Goal: Task Accomplishment & Management: Manage account settings

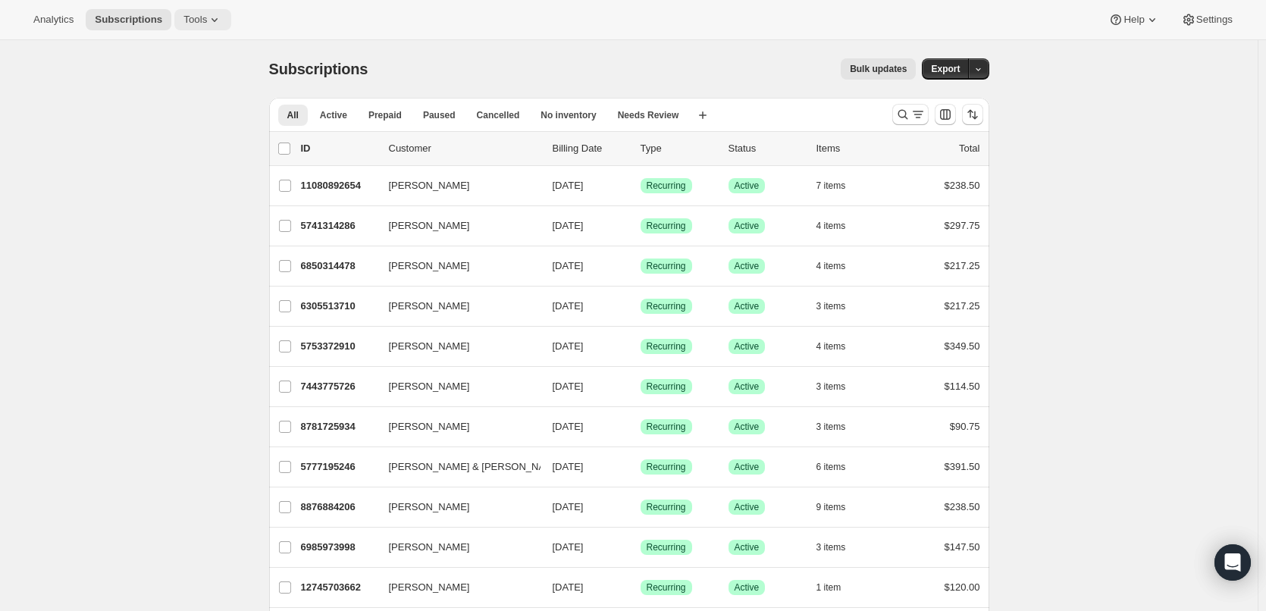
click at [210, 20] on icon at bounding box center [214, 19] width 15 height 15
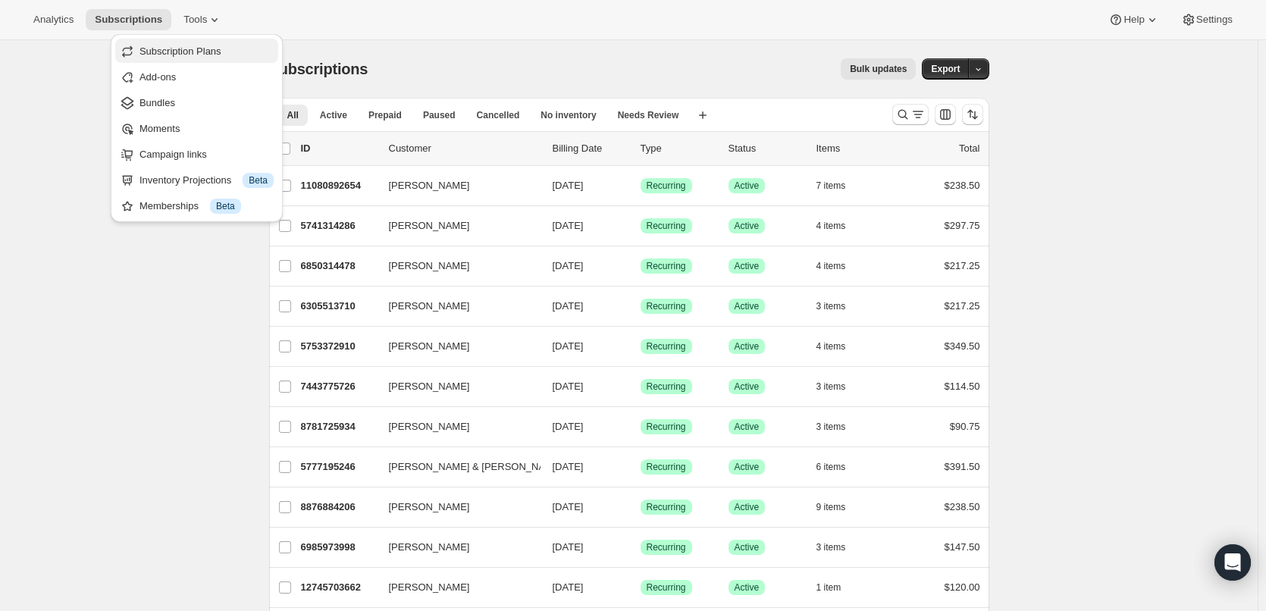
click at [174, 51] on span "Subscription Plans" at bounding box center [181, 50] width 82 height 11
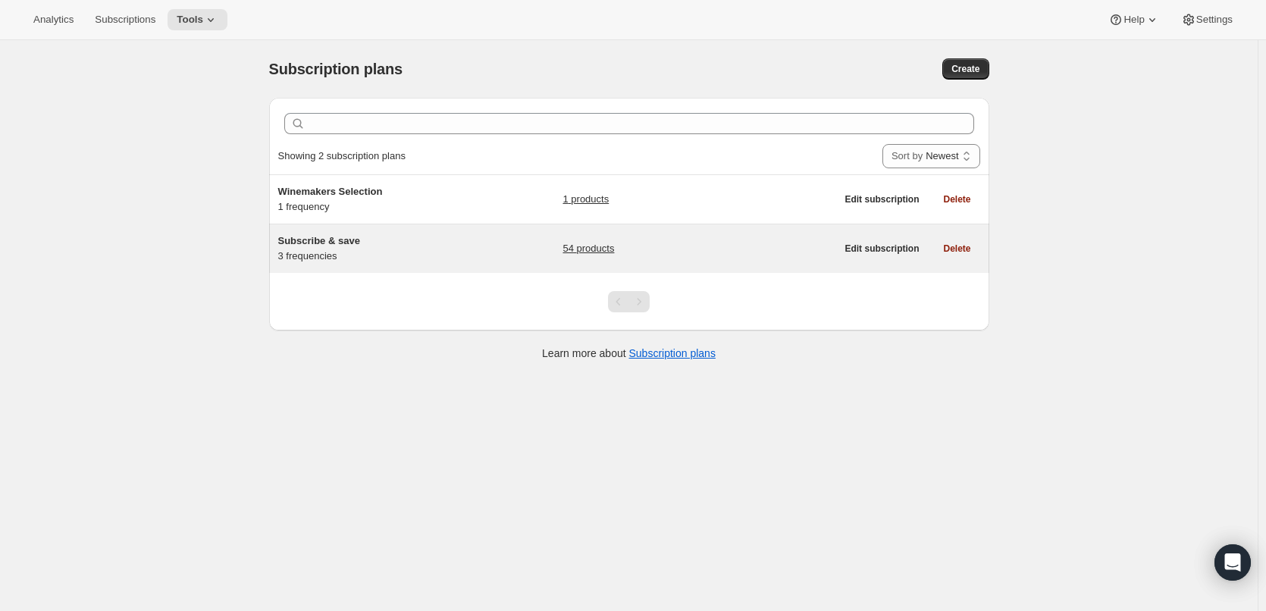
click at [588, 246] on link "54 products" at bounding box center [589, 248] width 52 height 15
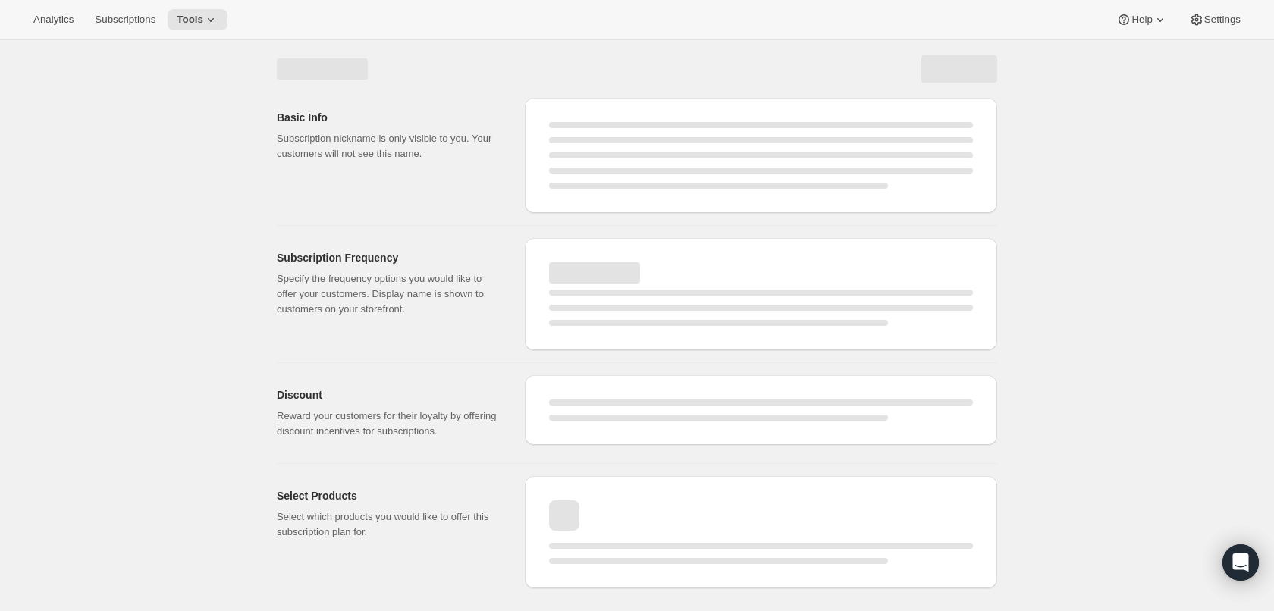
select select "WEEK"
select select "MONTH"
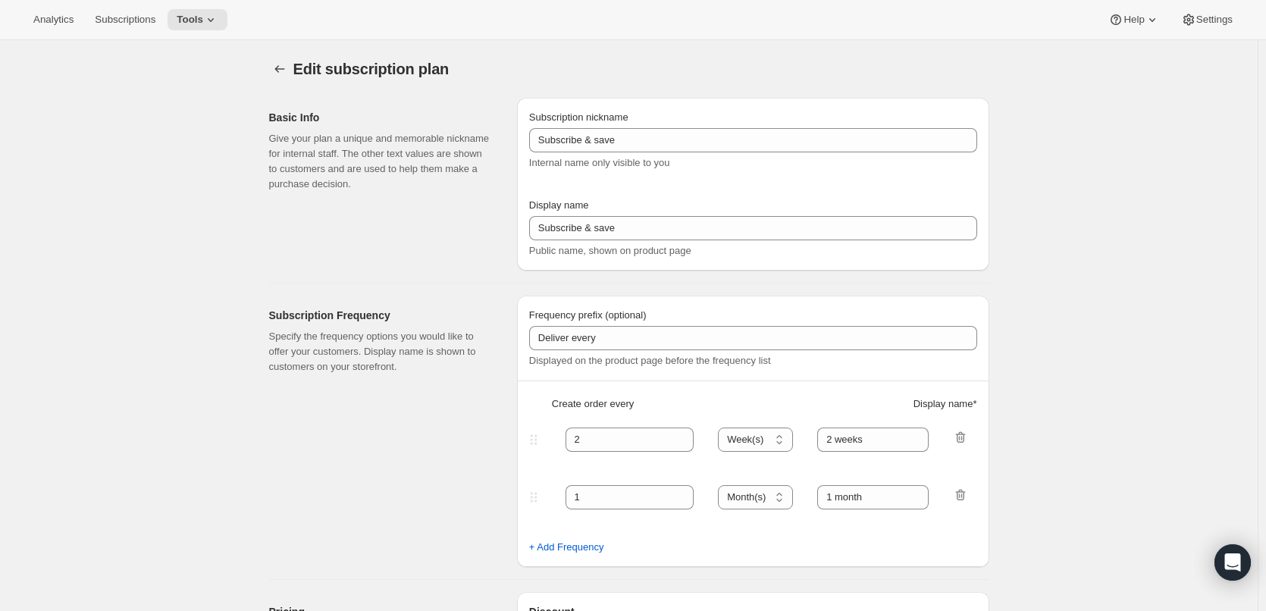
type input "Every"
type input "1"
select select "MONTH"
type input "1 month (Save 25%)"
type input "3"
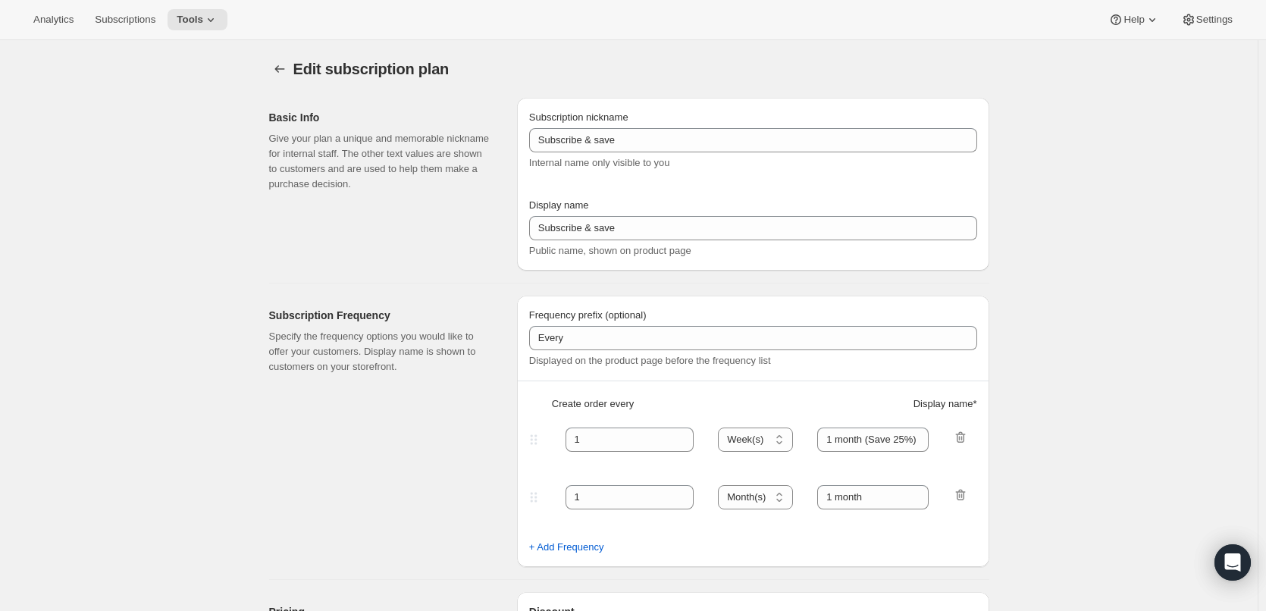
type input "3 months (Save 25%)"
type input "25"
select select "MONTH"
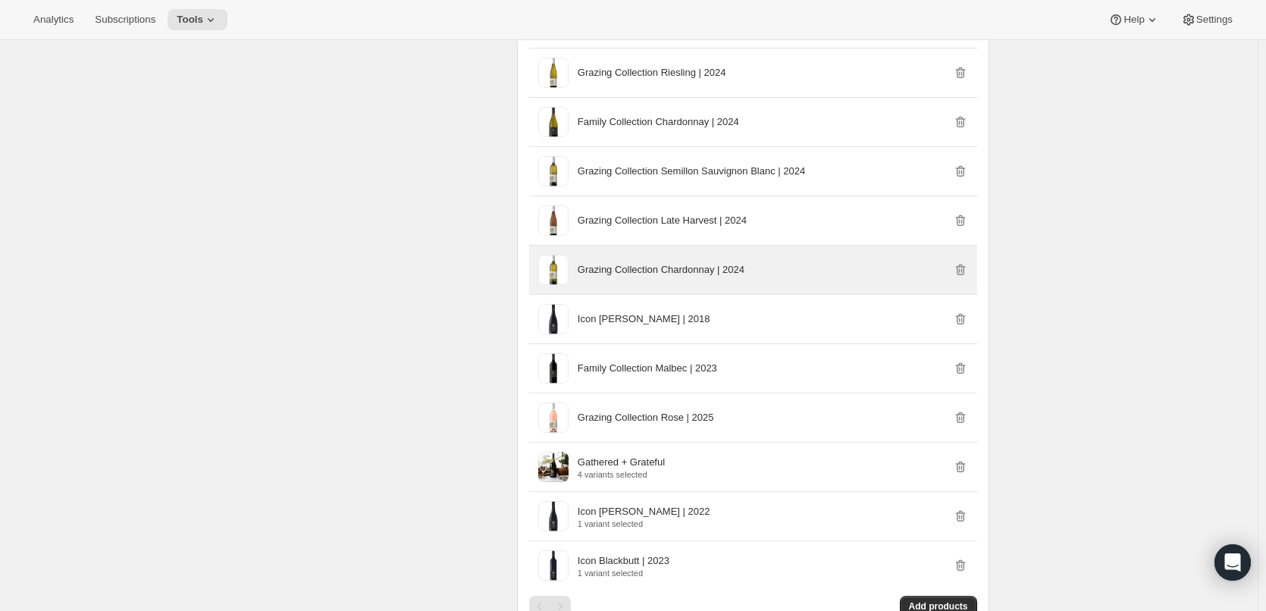
scroll to position [2427, 0]
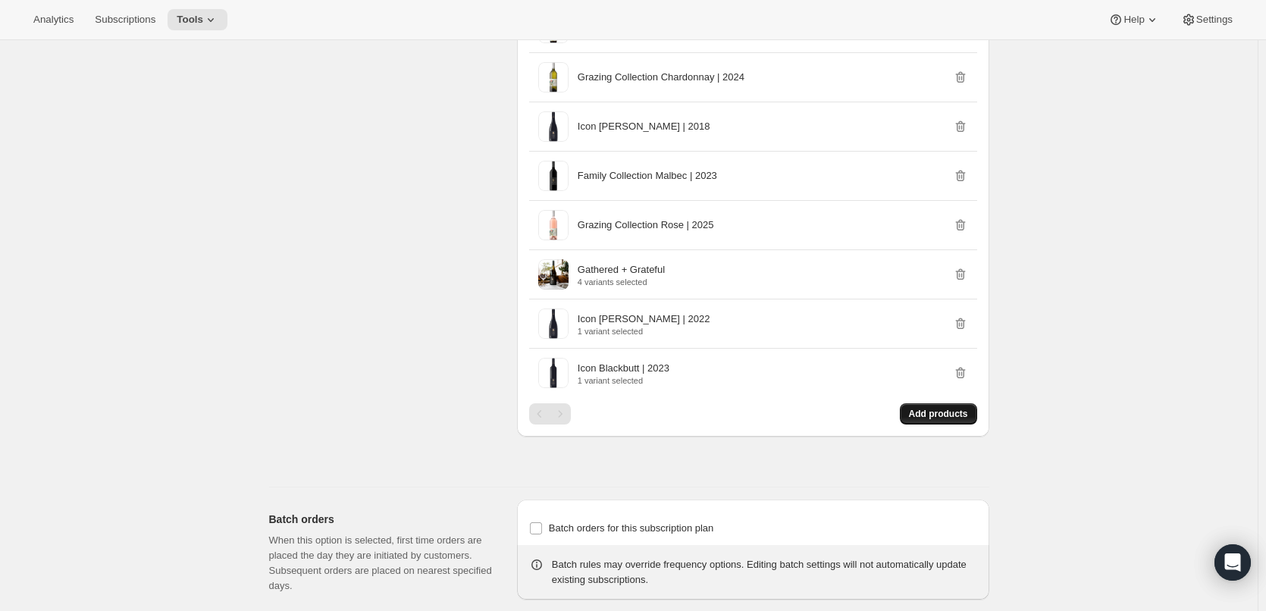
click at [941, 411] on span "Add products" at bounding box center [938, 414] width 59 height 12
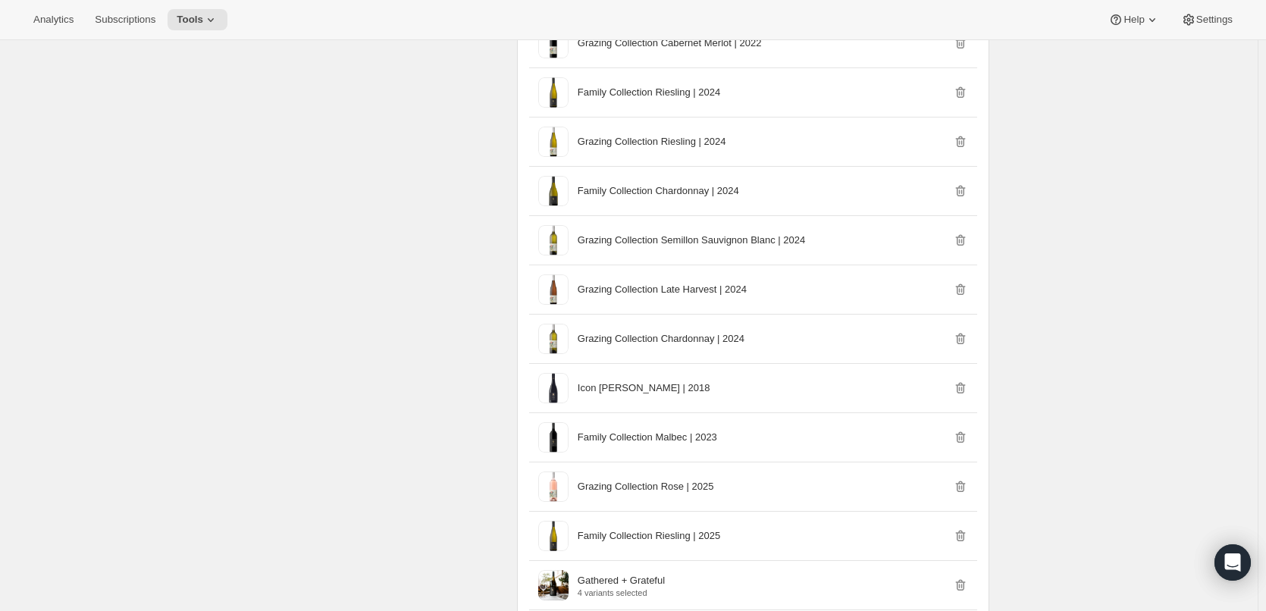
scroll to position [2123, 0]
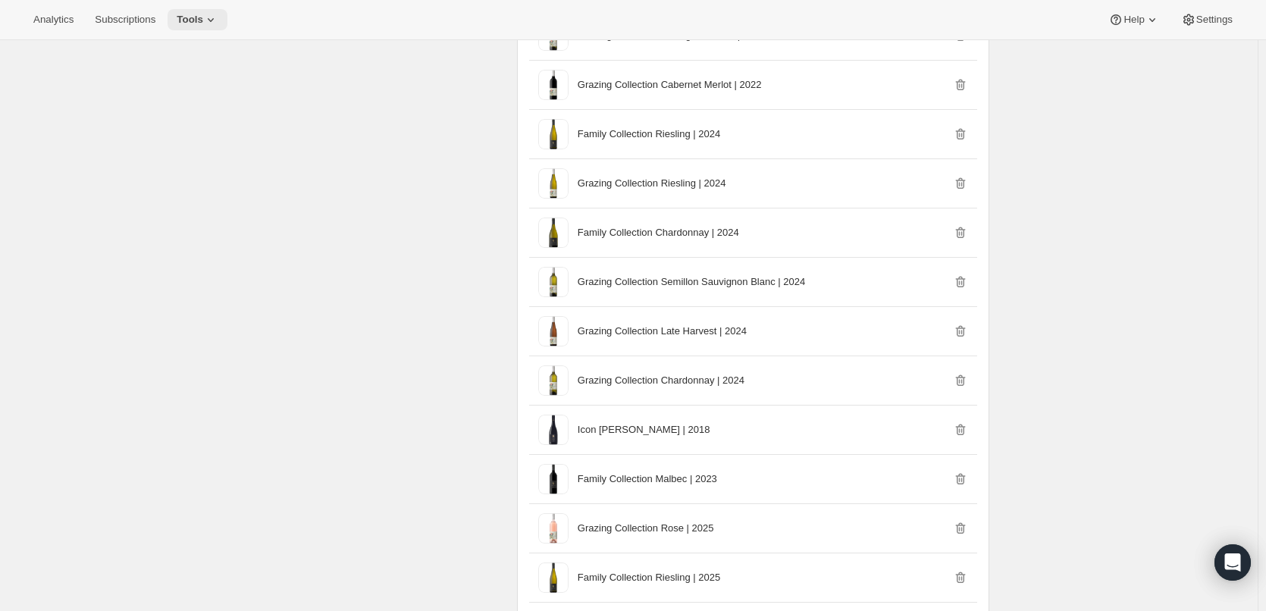
click at [210, 17] on icon at bounding box center [210, 19] width 15 height 15
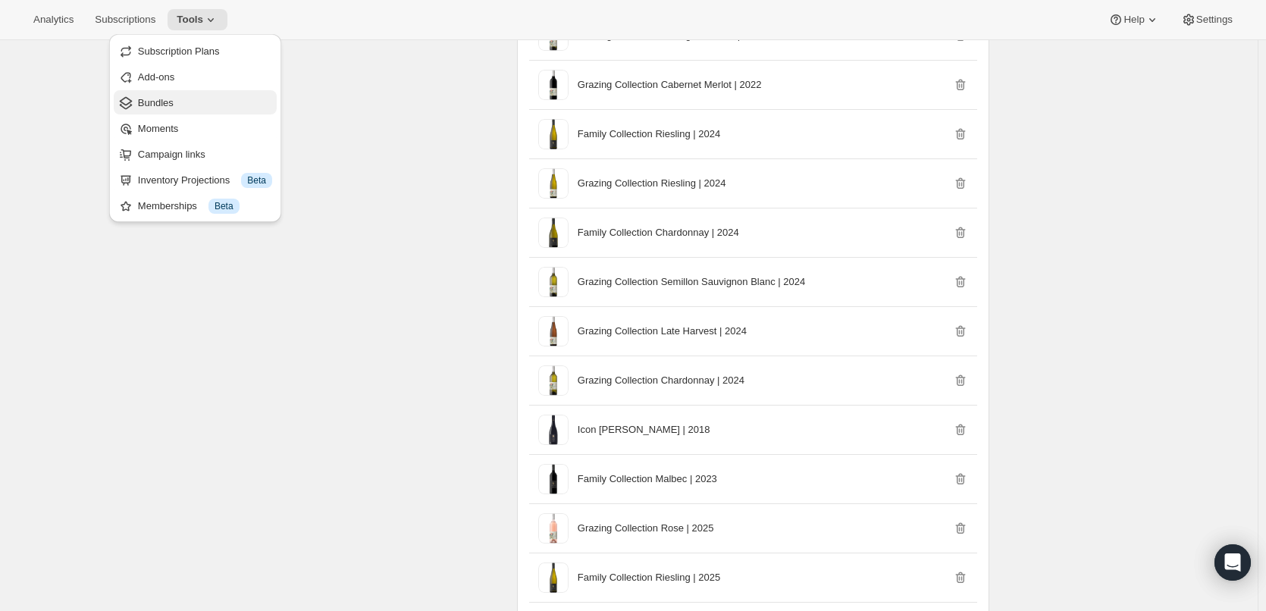
click at [175, 99] on span "Bundles" at bounding box center [205, 103] width 134 height 15
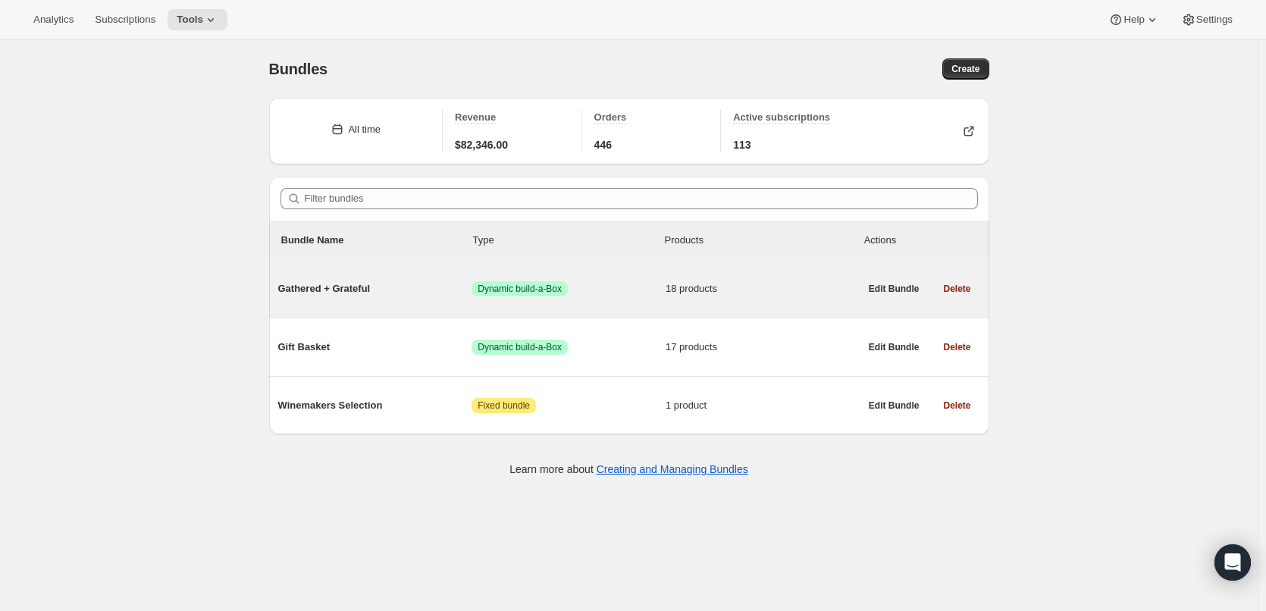
click at [497, 286] on span "Dynamic build-a-Box" at bounding box center [520, 289] width 84 height 12
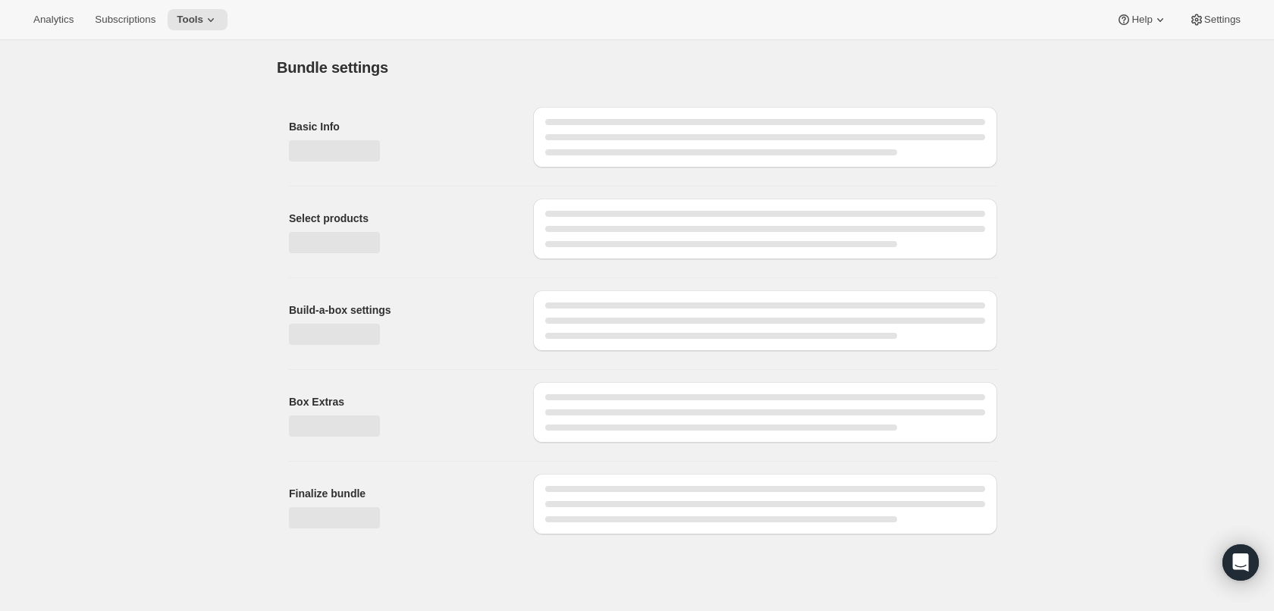
type input "Gathered + Grateful"
radio input "true"
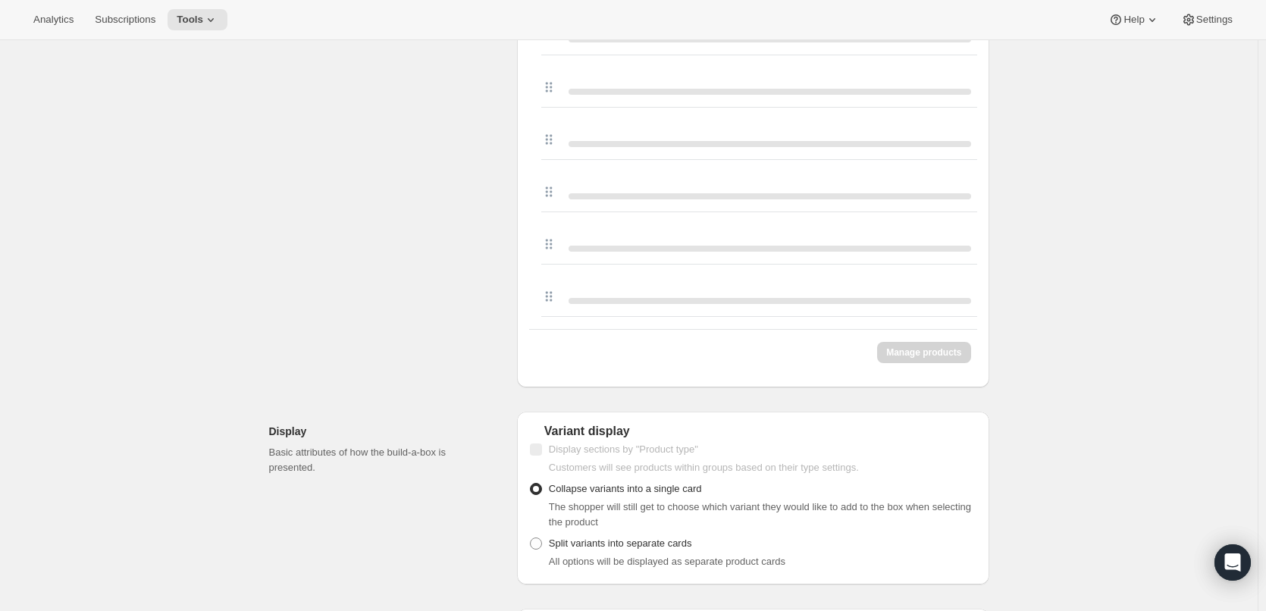
scroll to position [1137, 0]
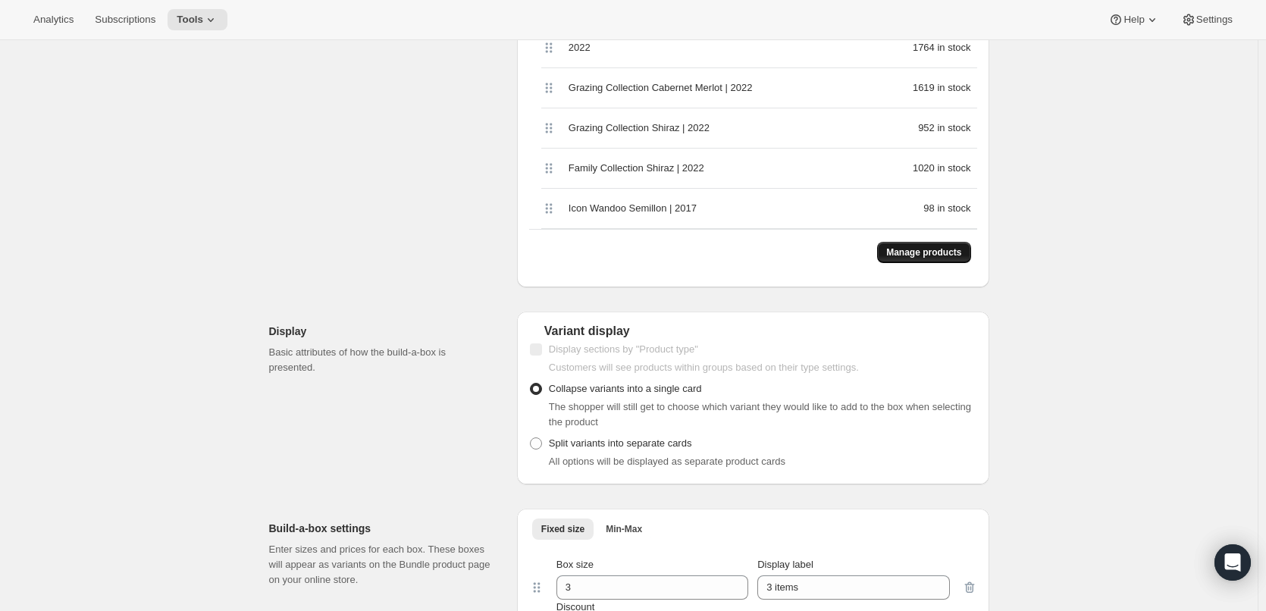
click at [916, 246] on span "Manage products" at bounding box center [923, 252] width 75 height 12
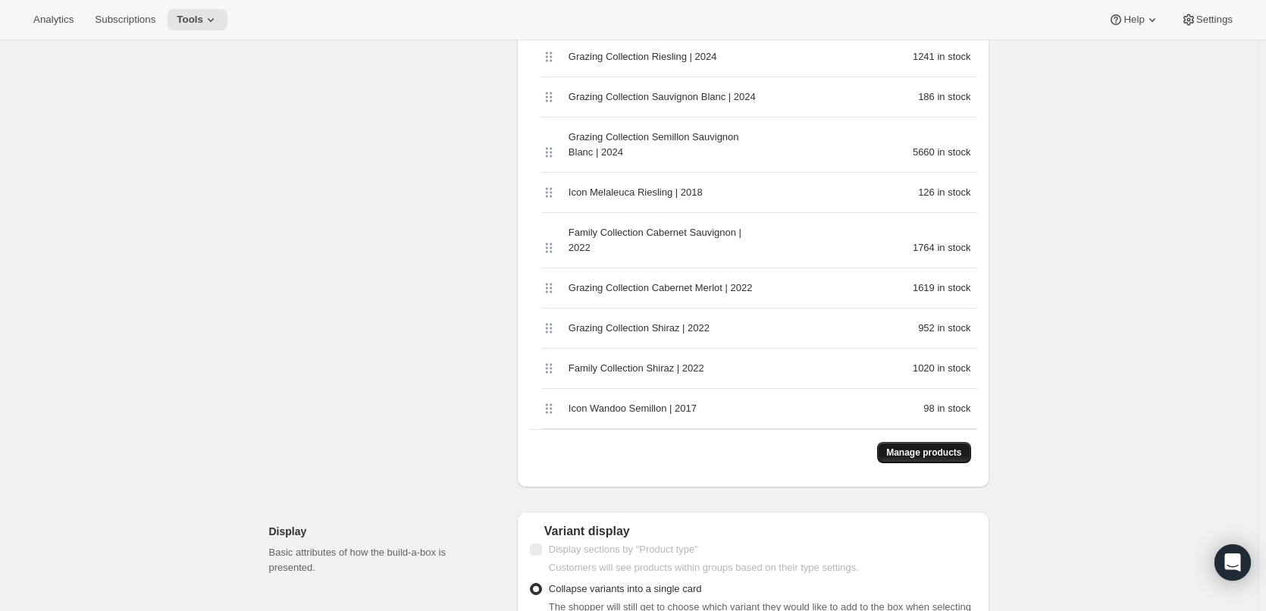
scroll to position [986, 0]
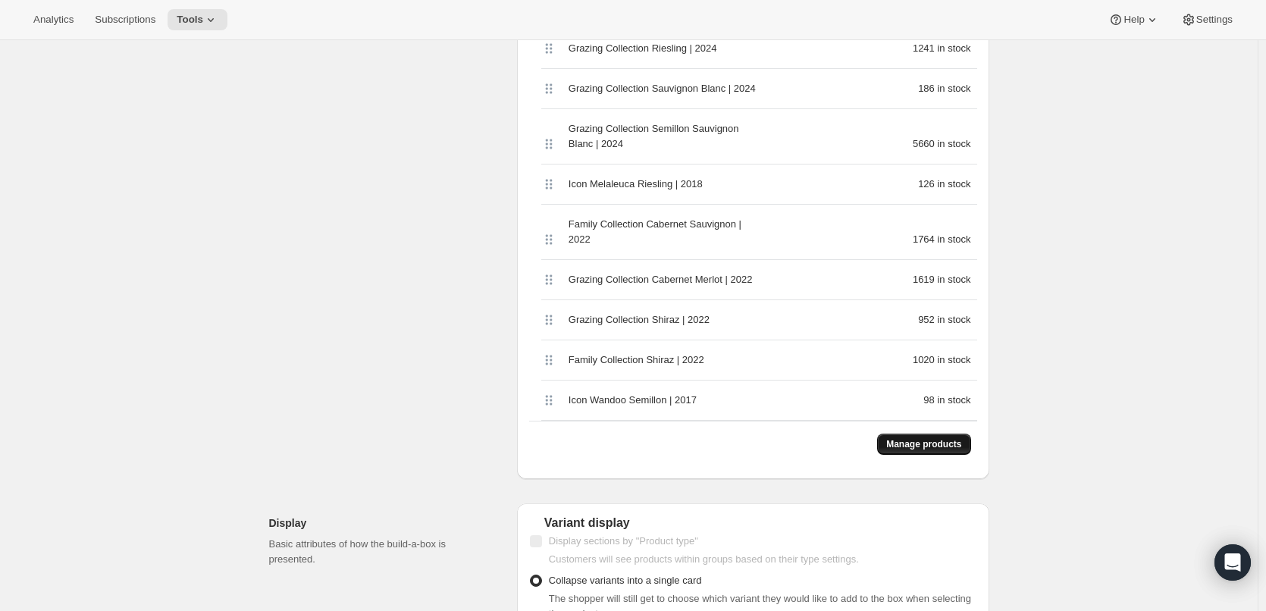
click at [924, 438] on span "Manage products" at bounding box center [923, 444] width 75 height 12
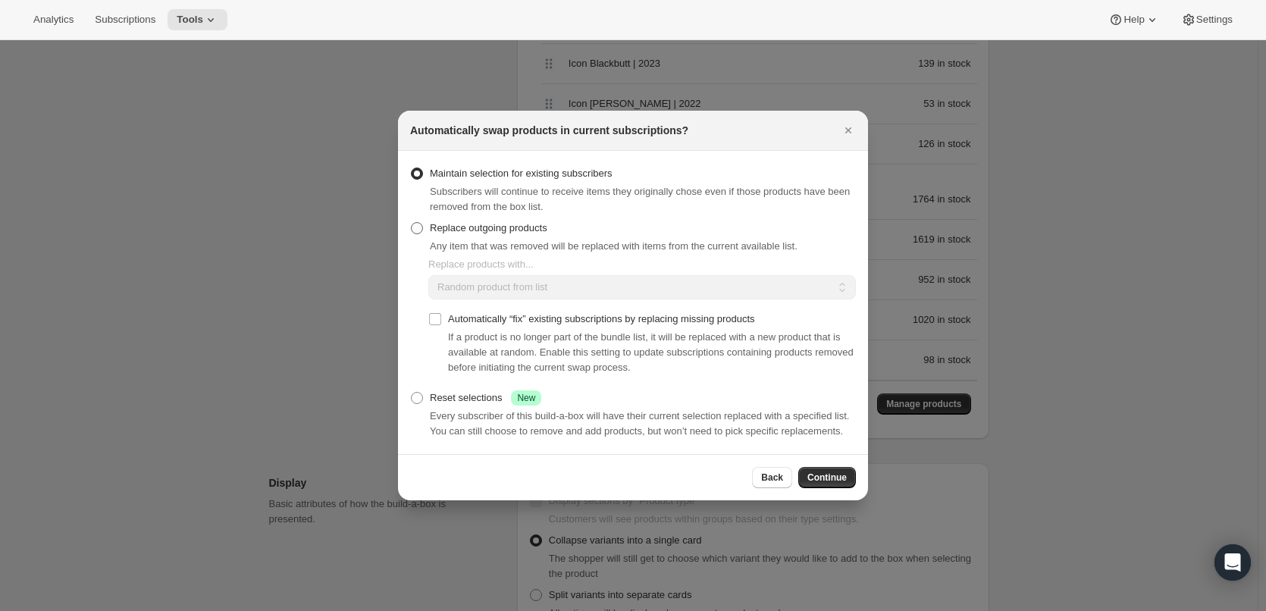
click at [415, 224] on span ":rcj:" at bounding box center [417, 228] width 12 height 12
click at [412, 223] on input "Replace outgoing products" at bounding box center [411, 222] width 1 height 1
radio input "true"
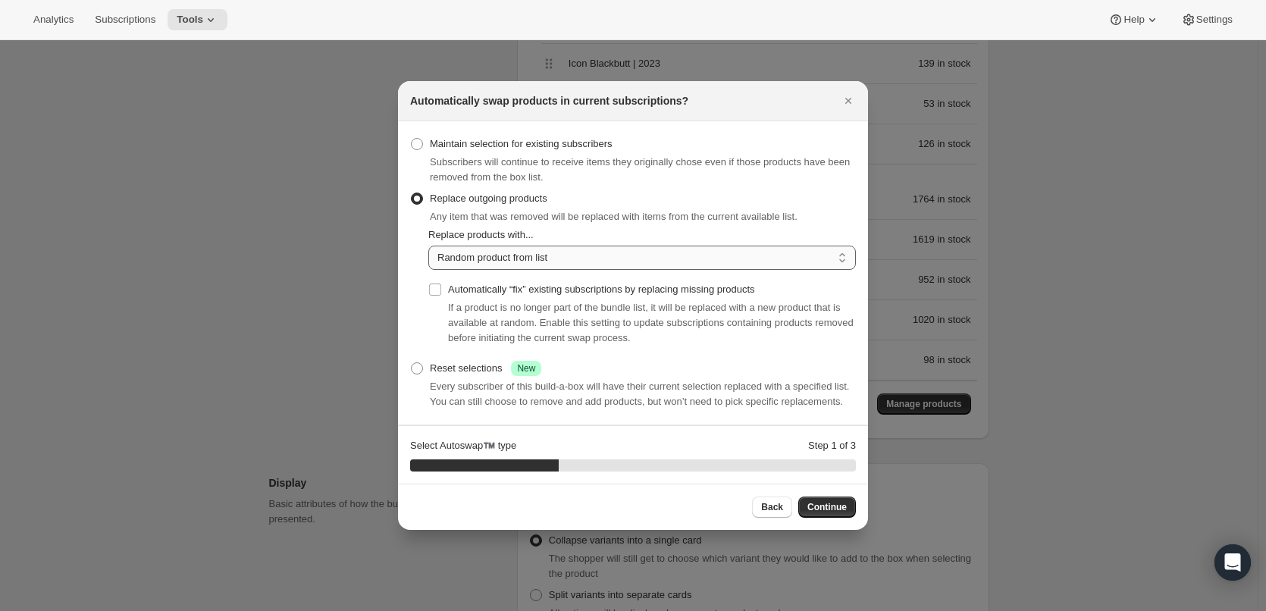
click at [841, 256] on select "Random product from list Matching product type Select specific replacements" at bounding box center [642, 258] width 428 height 24
select select "selection"
click at [428, 246] on select "Random product from list Matching product type Select specific replacements" at bounding box center [642, 258] width 428 height 24
click at [839, 504] on span "Continue" at bounding box center [827, 507] width 39 height 12
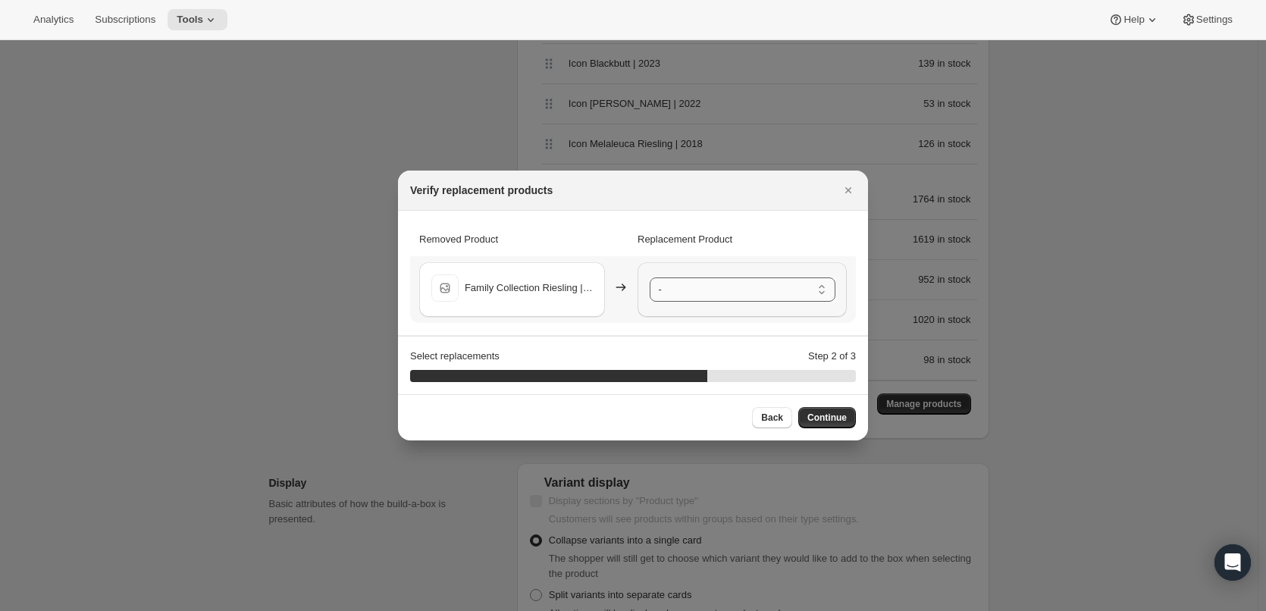
click at [819, 290] on select "- Family Collection Chardonnay | 2024 - Default Title Family Collection Sauvign…" at bounding box center [743, 290] width 186 height 24
click at [821, 416] on span "Continue" at bounding box center [827, 418] width 39 height 12
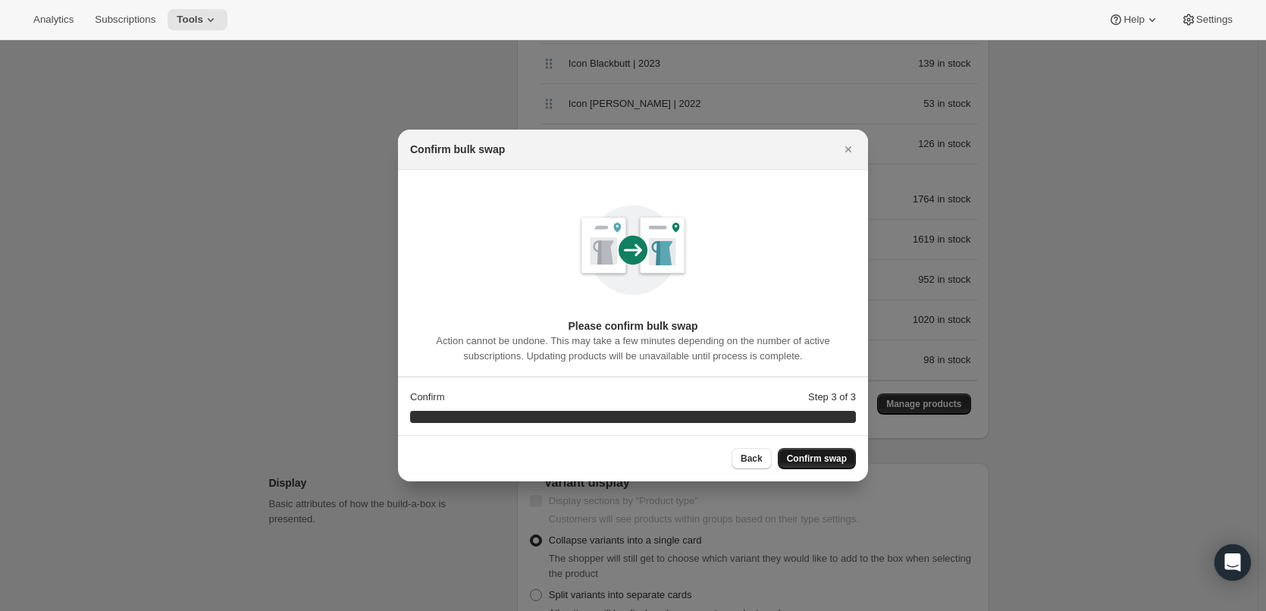
click at [824, 457] on span "Confirm swap" at bounding box center [817, 459] width 60 height 12
